Goal: Information Seeking & Learning: Learn about a topic

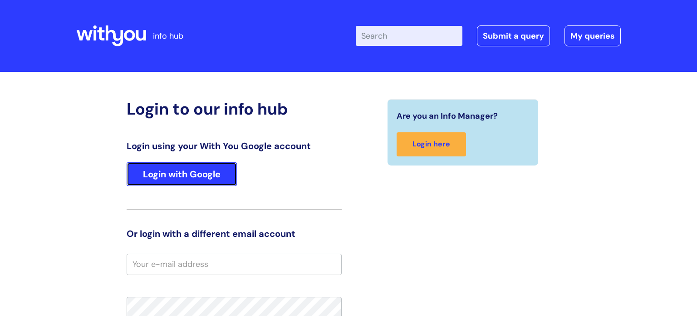
click at [207, 178] on link "Login with Google" at bounding box center [182, 174] width 110 height 24
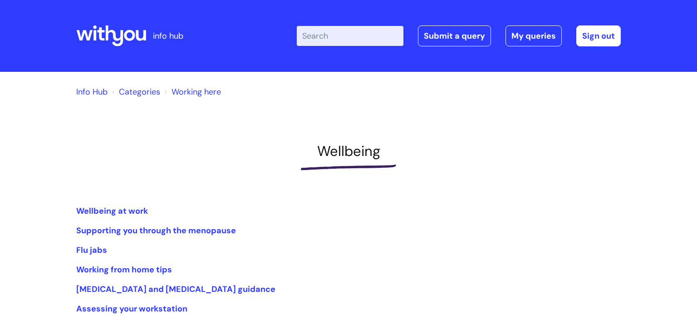
click at [190, 92] on link "Working here" at bounding box center [196, 91] width 49 height 11
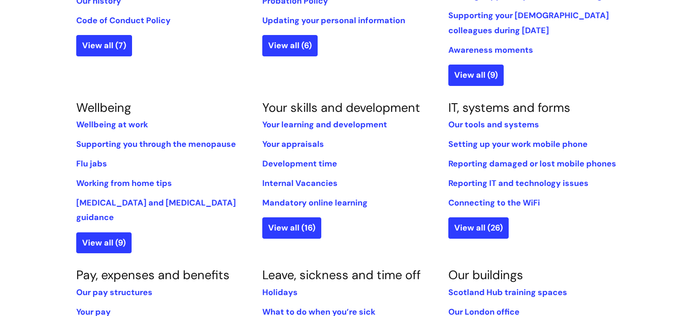
scroll to position [311, 0]
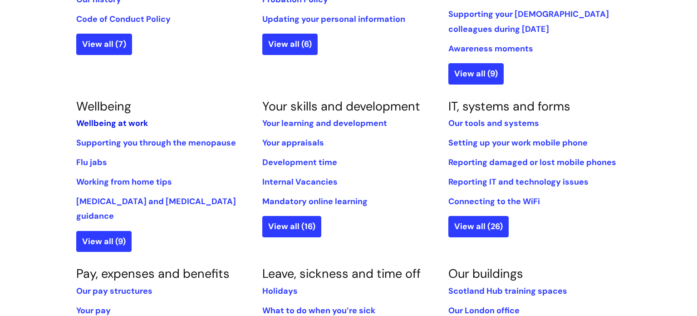
click at [81, 123] on link "Wellbeing at work" at bounding box center [112, 123] width 72 height 11
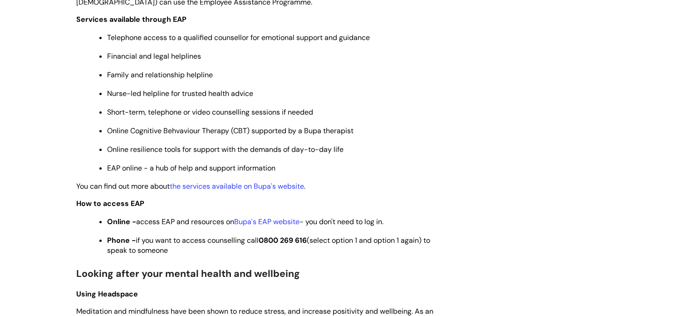
scroll to position [456, 0]
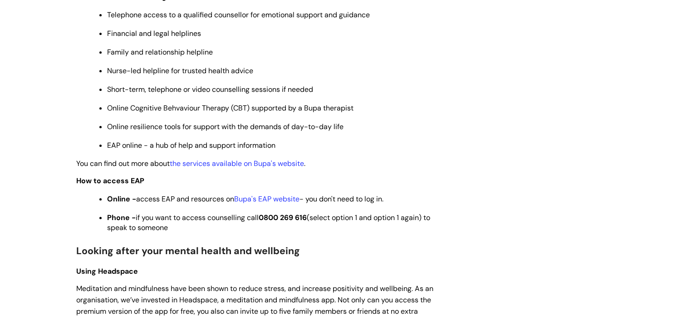
scroll to position [480, 0]
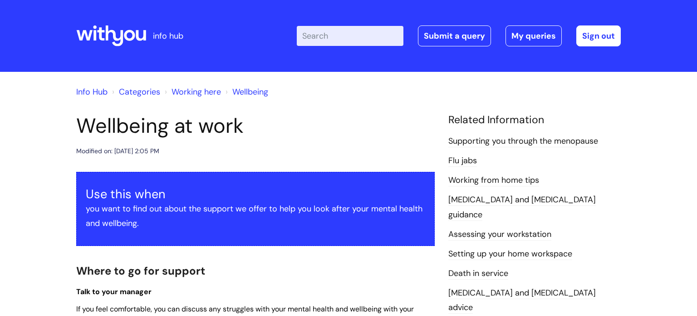
click at [208, 90] on link "Working here" at bounding box center [196, 91] width 49 height 11
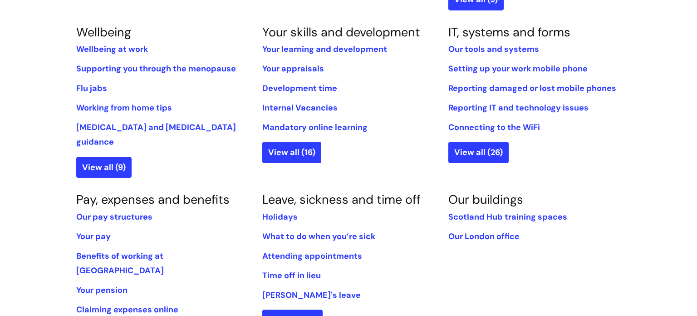
scroll to position [385, 0]
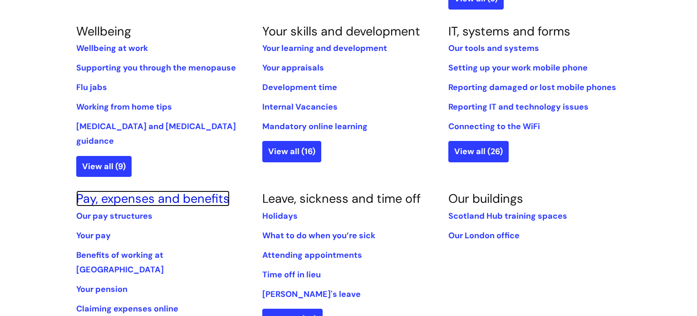
click at [206, 190] on link "Pay, expenses and benefits" at bounding box center [152, 198] width 153 height 16
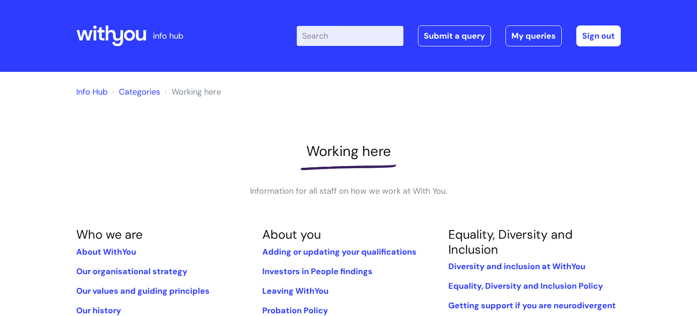
scroll to position [380, 0]
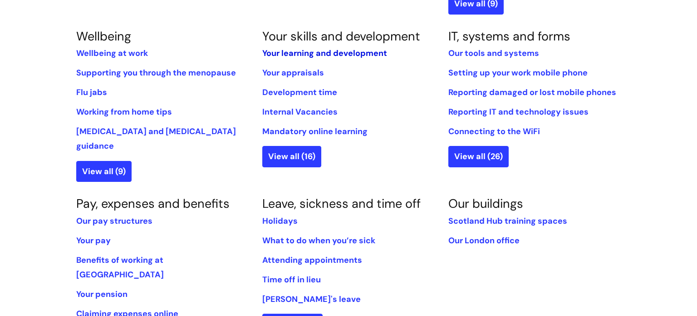
click at [287, 54] on link "Your learning and development" at bounding box center [324, 53] width 125 height 11
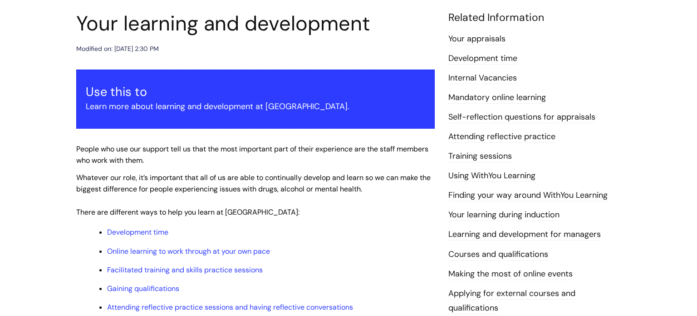
scroll to position [105, 0]
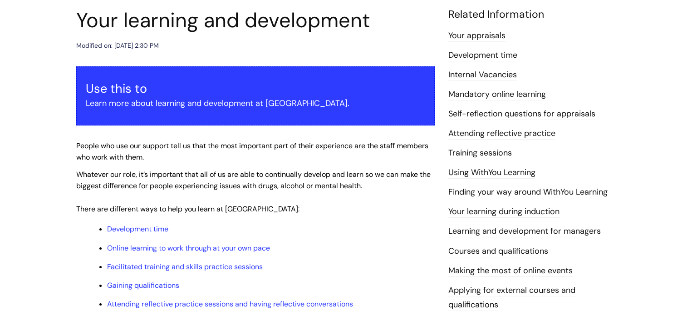
click at [465, 74] on link "Internal Vacancies" at bounding box center [483, 75] width 69 height 12
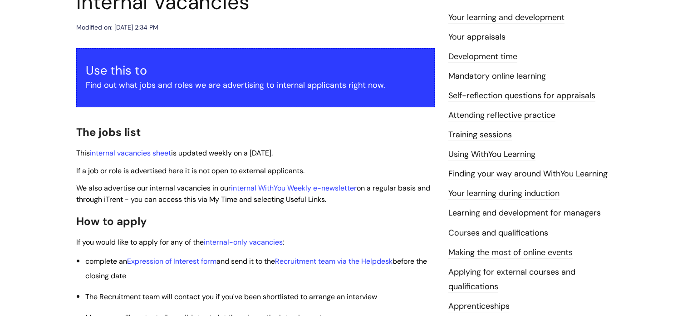
scroll to position [124, 0]
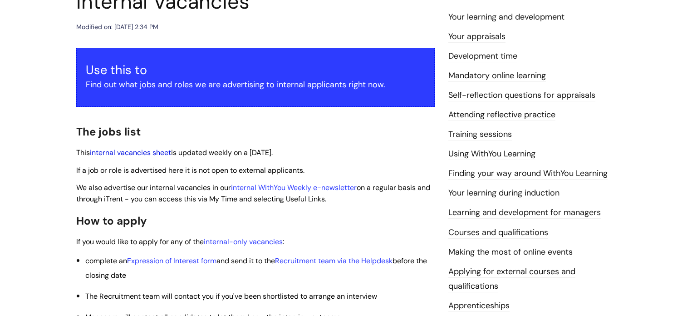
click at [156, 153] on link "internal vacancies sheet" at bounding box center [130, 153] width 81 height 10
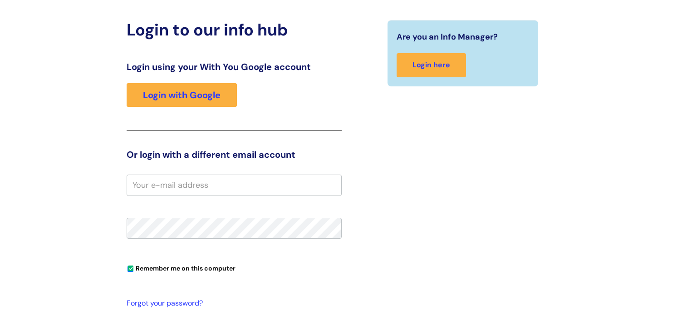
scroll to position [80, 0]
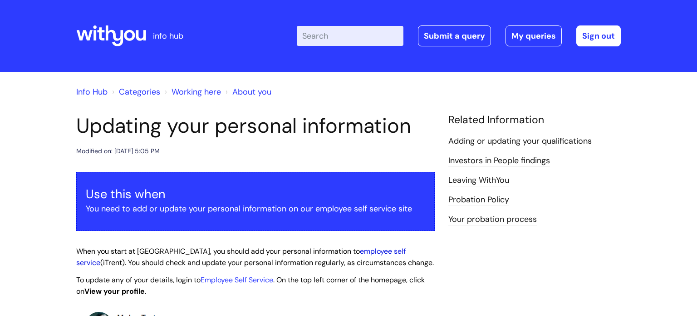
click at [354, 252] on link "employee self service" at bounding box center [241, 256] width 330 height 21
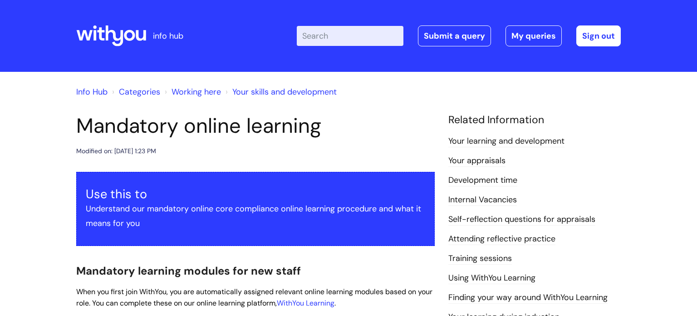
click at [101, 271] on span "Mandatory learning modules for new staff" at bounding box center [188, 270] width 225 height 14
click at [309, 305] on link "WithYou Learning" at bounding box center [306, 303] width 58 height 10
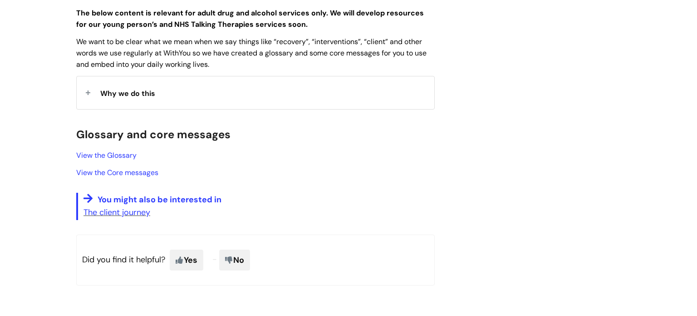
scroll to position [228, 0]
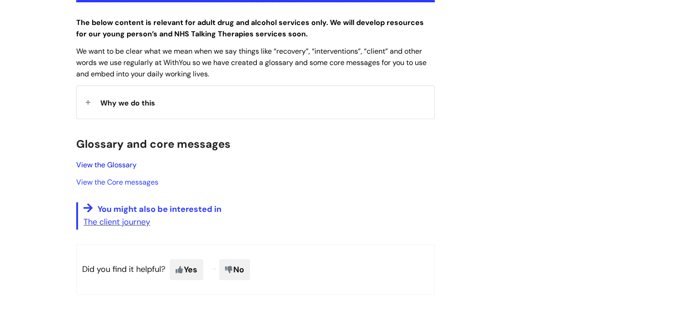
click at [115, 165] on link "View the Glossary" at bounding box center [106, 165] width 60 height 10
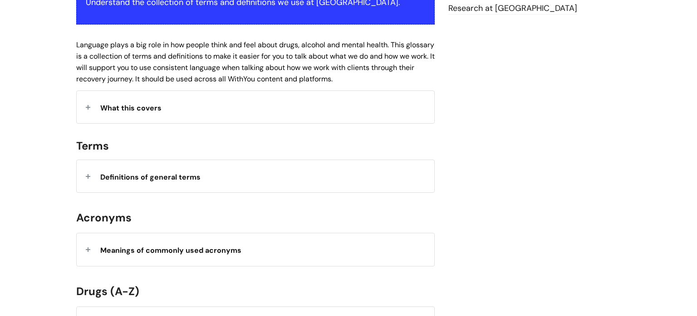
scroll to position [215, 0]
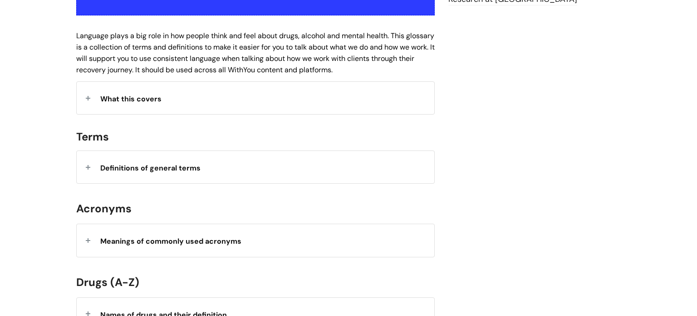
click at [146, 166] on span "Definitions of general terms" at bounding box center [150, 168] width 100 height 10
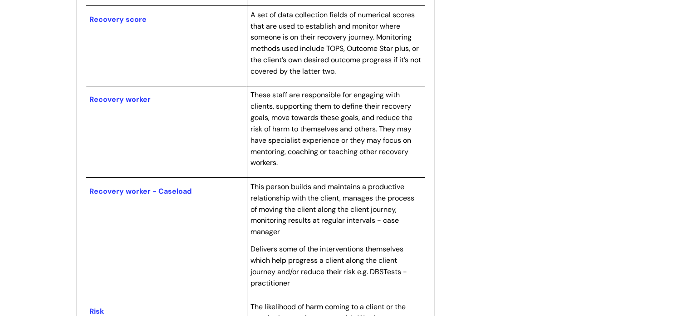
scroll to position [2780, 0]
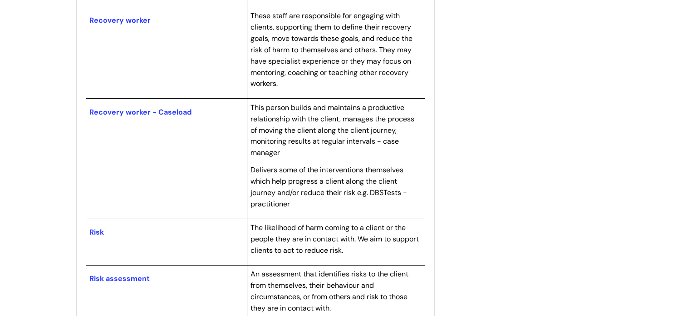
click at [191, 169] on td "Recovery worker - Caseload" at bounding box center [166, 159] width 161 height 120
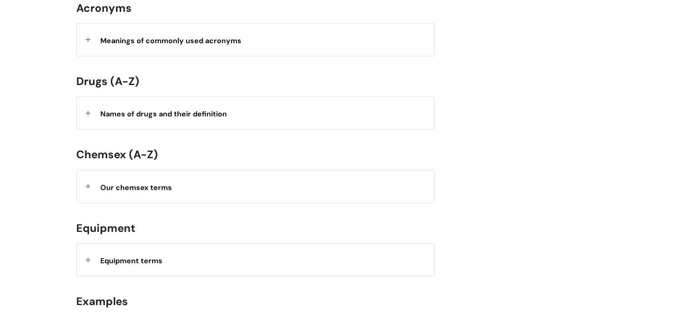
scroll to position [3886, 0]
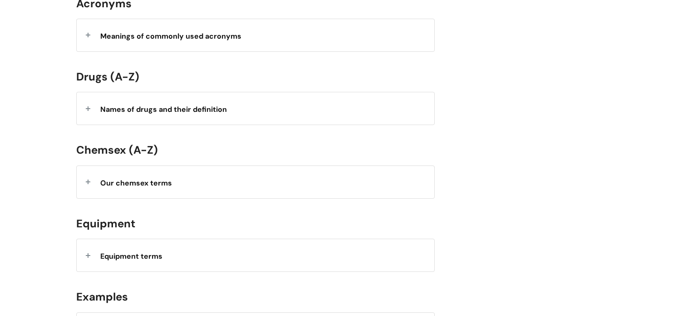
click at [175, 51] on div "Meanings of commonly used acronyms" at bounding box center [256, 35] width 358 height 32
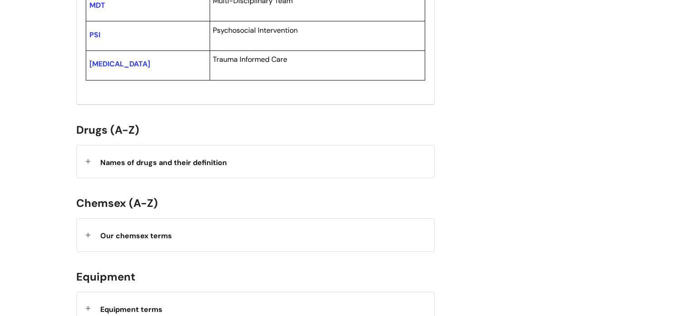
scroll to position [4126, 0]
click at [148, 167] on strong "Names of drugs and their definition" at bounding box center [163, 162] width 127 height 10
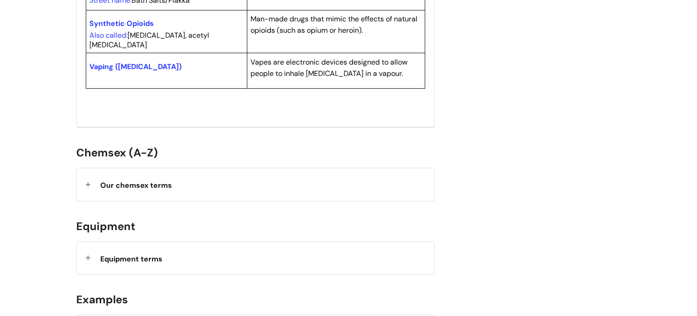
scroll to position [5231, 0]
click at [145, 200] on div "Our chemsex terms" at bounding box center [256, 184] width 358 height 32
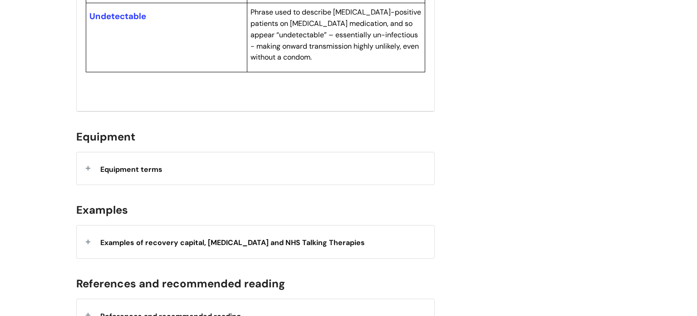
scroll to position [7452, 0]
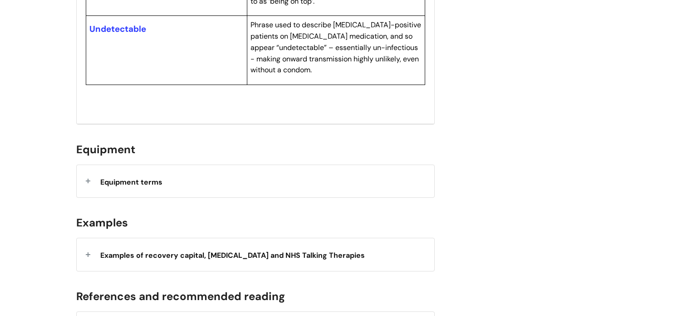
click at [152, 177] on span "Equipment terms" at bounding box center [131, 182] width 62 height 10
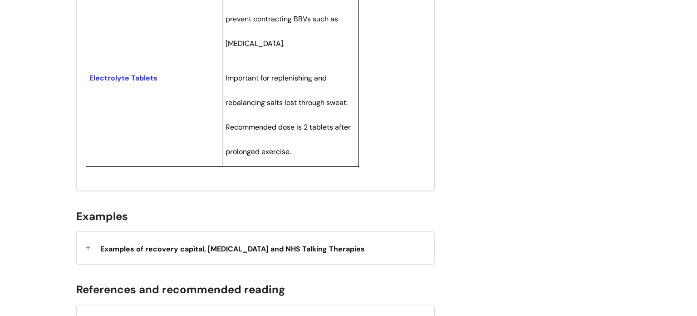
scroll to position [8112, 0]
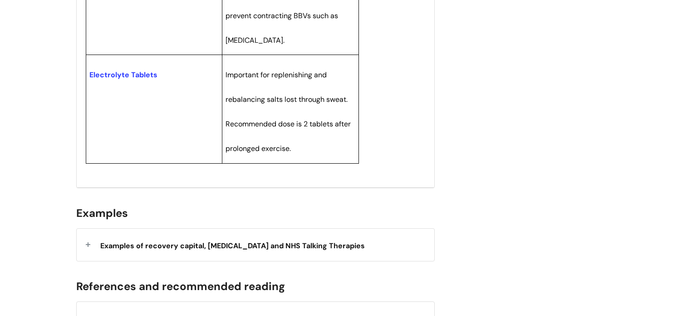
click at [134, 241] on span "Examples of recovery capital, [MEDICAL_DATA] and NHS Talking Therapies" at bounding box center [232, 246] width 265 height 10
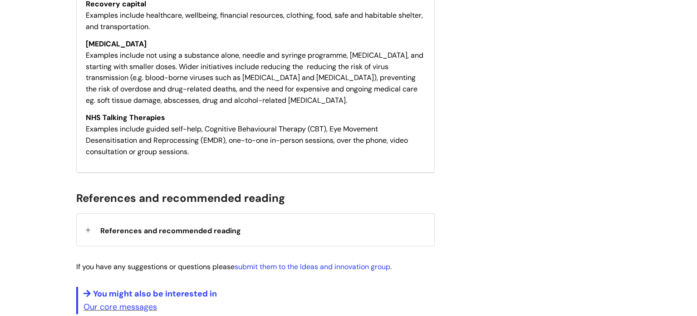
scroll to position [8384, 0]
